Goal: Task Accomplishment & Management: Use online tool/utility

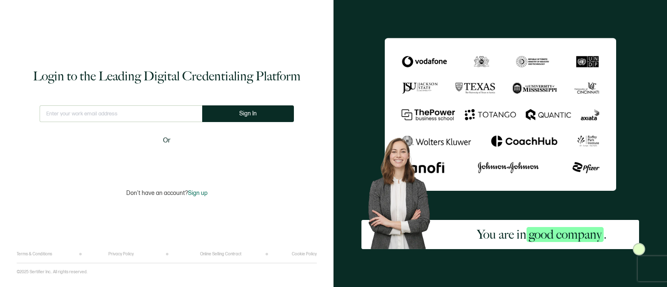
click at [81, 116] on input "text" at bounding box center [121, 113] width 162 height 17
type input "[PERSON_NAME][EMAIL_ADDRESS][PERSON_NAME][DOMAIN_NAME]"
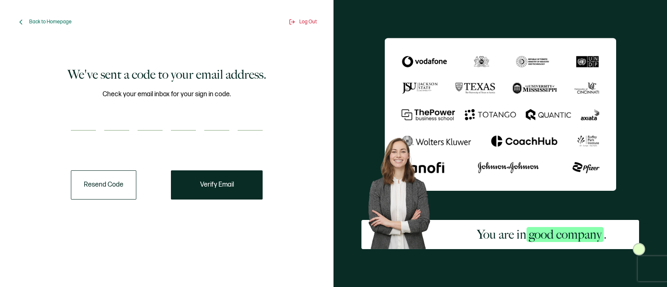
click at [83, 118] on input "number" at bounding box center [83, 122] width 25 height 17
paste input "7"
type input "7"
type input "9"
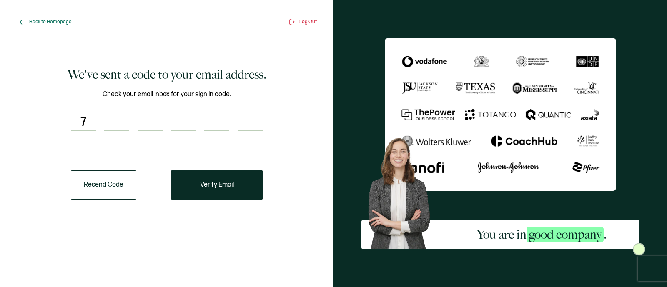
type input "1"
type input "4"
type input "9"
click at [252, 182] on button "Verify Email" at bounding box center [217, 184] width 92 height 29
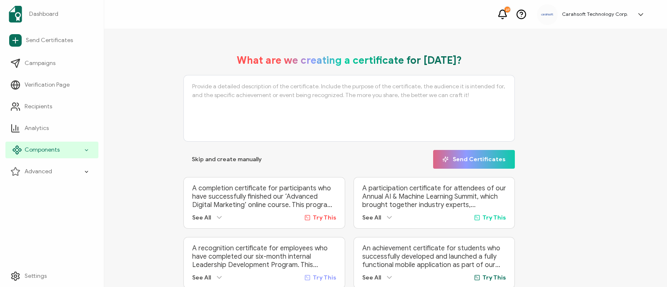
click at [60, 151] on div "Components" at bounding box center [51, 150] width 93 height 17
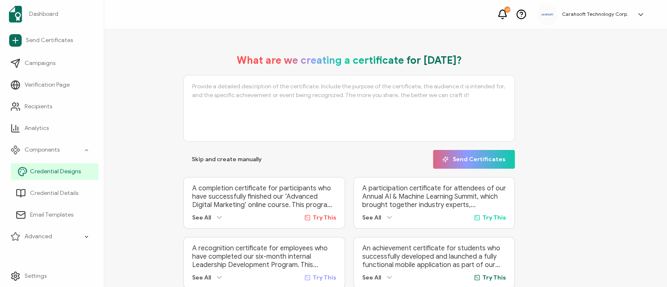
click at [78, 172] on span "Credential Designs" at bounding box center [55, 171] width 51 height 8
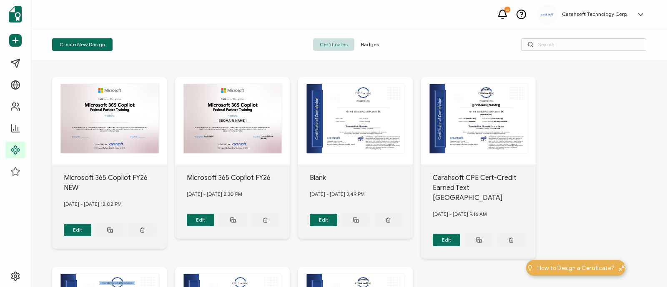
click at [374, 44] on span "Badges" at bounding box center [369, 44] width 31 height 12
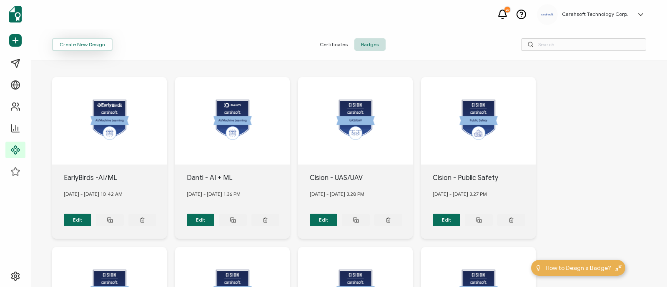
click at [67, 44] on button "Create New Design" at bounding box center [82, 44] width 60 height 12
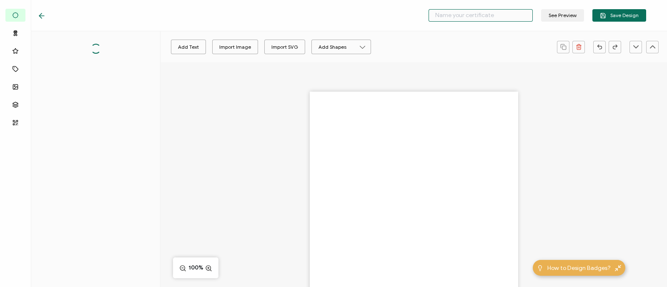
click at [438, 15] on input "text" at bounding box center [480, 15] width 104 height 12
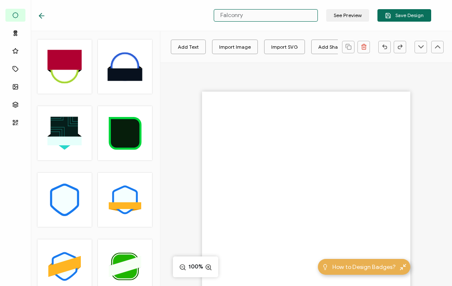
click at [232, 15] on input "Falconry" at bounding box center [266, 15] width 104 height 12
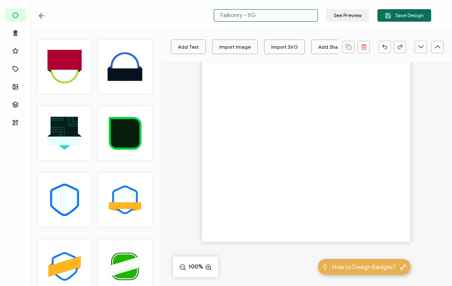
scroll to position [2, 0]
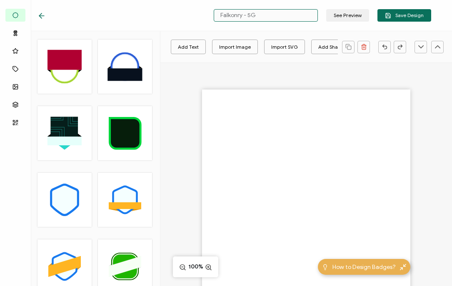
drag, startPoint x: 250, startPoint y: 13, endPoint x: 195, endPoint y: 17, distance: 54.7
click at [195, 17] on div "Falkonry - 5G See Preview Save Design" at bounding box center [234, 15] width 435 height 31
type input "Falkonry - 5G"
click at [228, 47] on div "Import Image" at bounding box center [235, 47] width 32 height 15
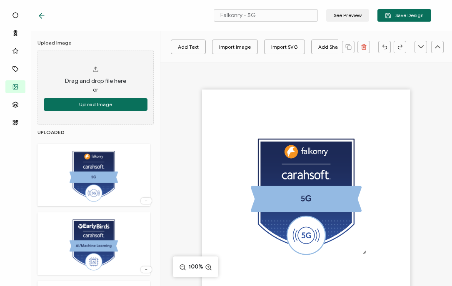
click at [239, 102] on div at bounding box center [306, 194] width 208 height 208
click at [400, 15] on span "Save Design" at bounding box center [404, 15] width 39 height 6
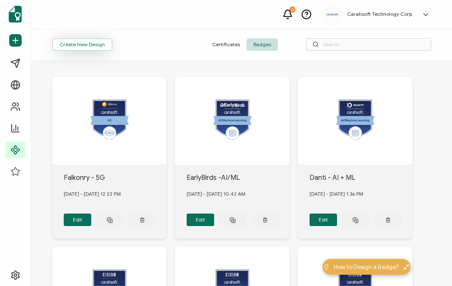
click at [73, 47] on button "Create New Design" at bounding box center [82, 44] width 60 height 12
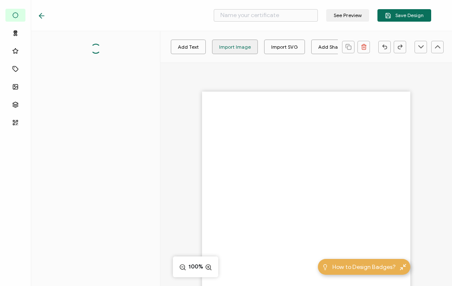
click at [226, 50] on div "Import Image" at bounding box center [235, 47] width 32 height 15
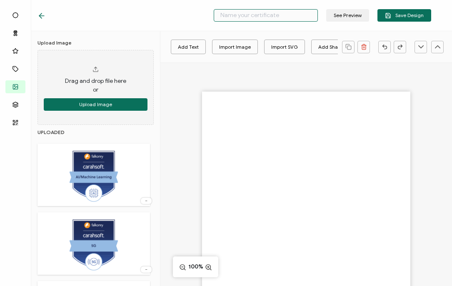
click at [252, 19] on input "text" at bounding box center [266, 15] width 104 height 12
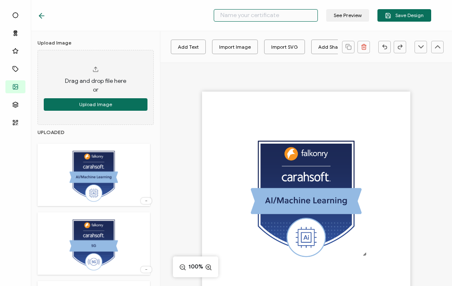
paste input "Falkonry -"
type input "Falkonry - A/ML"
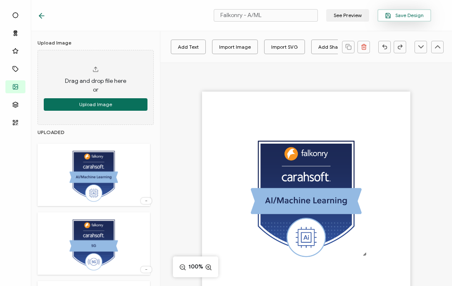
click at [398, 14] on span "Save Design" at bounding box center [404, 15] width 39 height 6
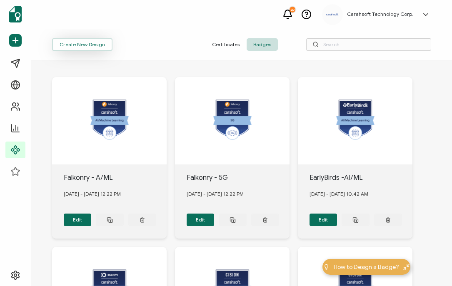
click at [72, 45] on button "Create New Design" at bounding box center [82, 44] width 60 height 12
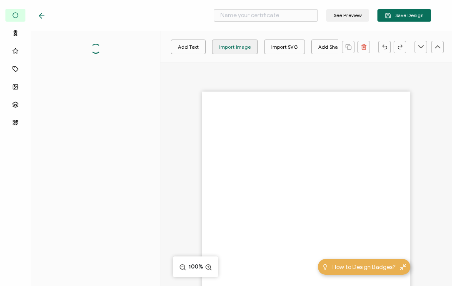
click at [230, 40] on div "Import Image" at bounding box center [235, 47] width 32 height 15
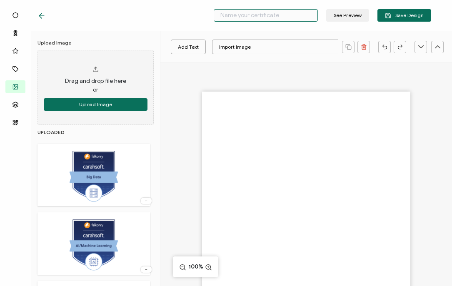
click at [251, 19] on input "text" at bounding box center [266, 15] width 104 height 12
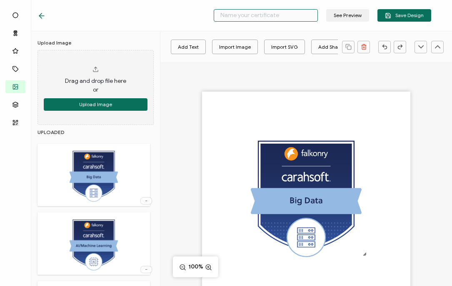
paste input "Falkonry -"
type input "Falkonry - Big Data"
